Goal: Information Seeking & Learning: Learn about a topic

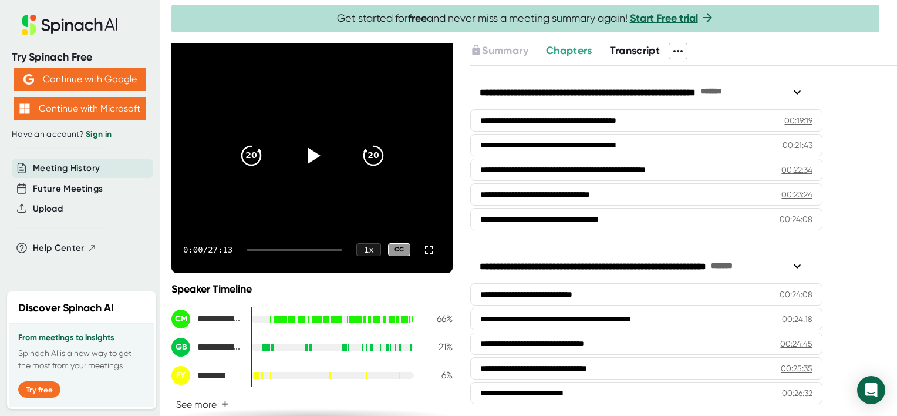
scroll to position [254, 0]
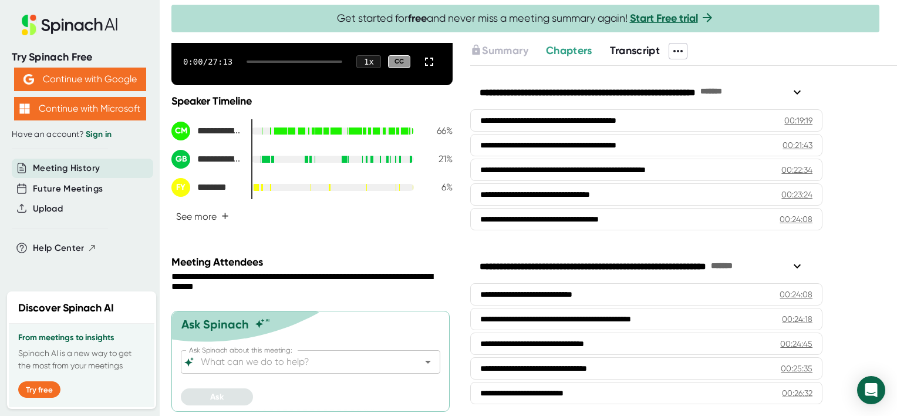
click at [645, 49] on span "Transcript" at bounding box center [635, 50] width 50 height 13
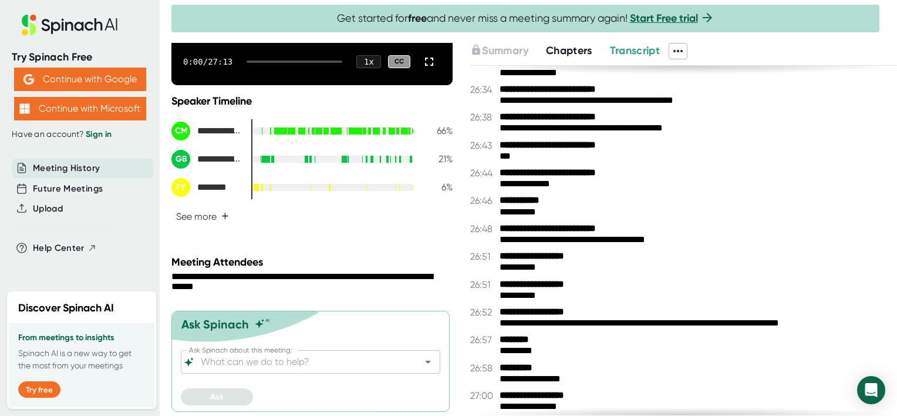
scroll to position [7498, 0]
